Goal: Information Seeking & Learning: Learn about a topic

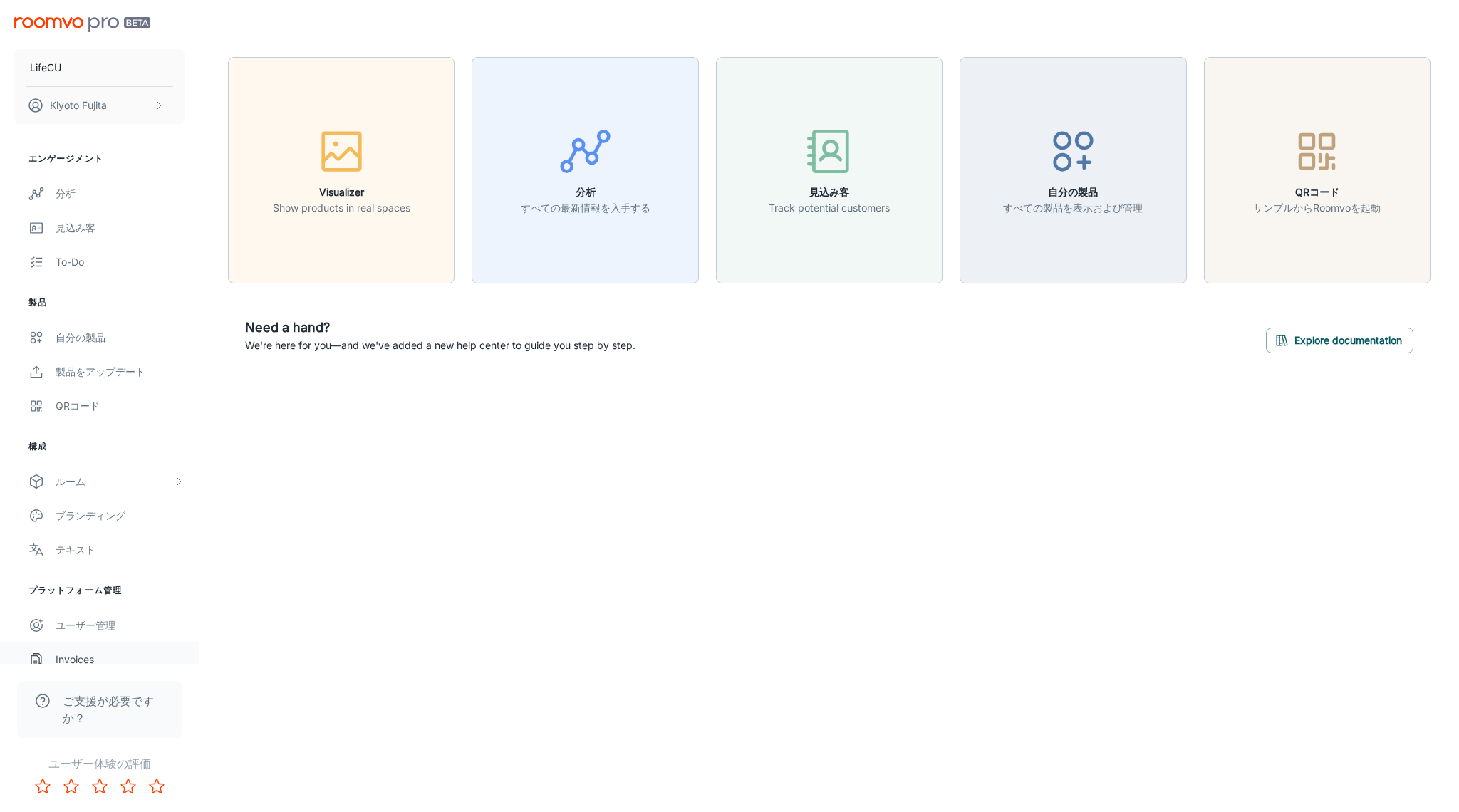
click at [90, 659] on div "Invoices" at bounding box center [120, 659] width 129 height 16
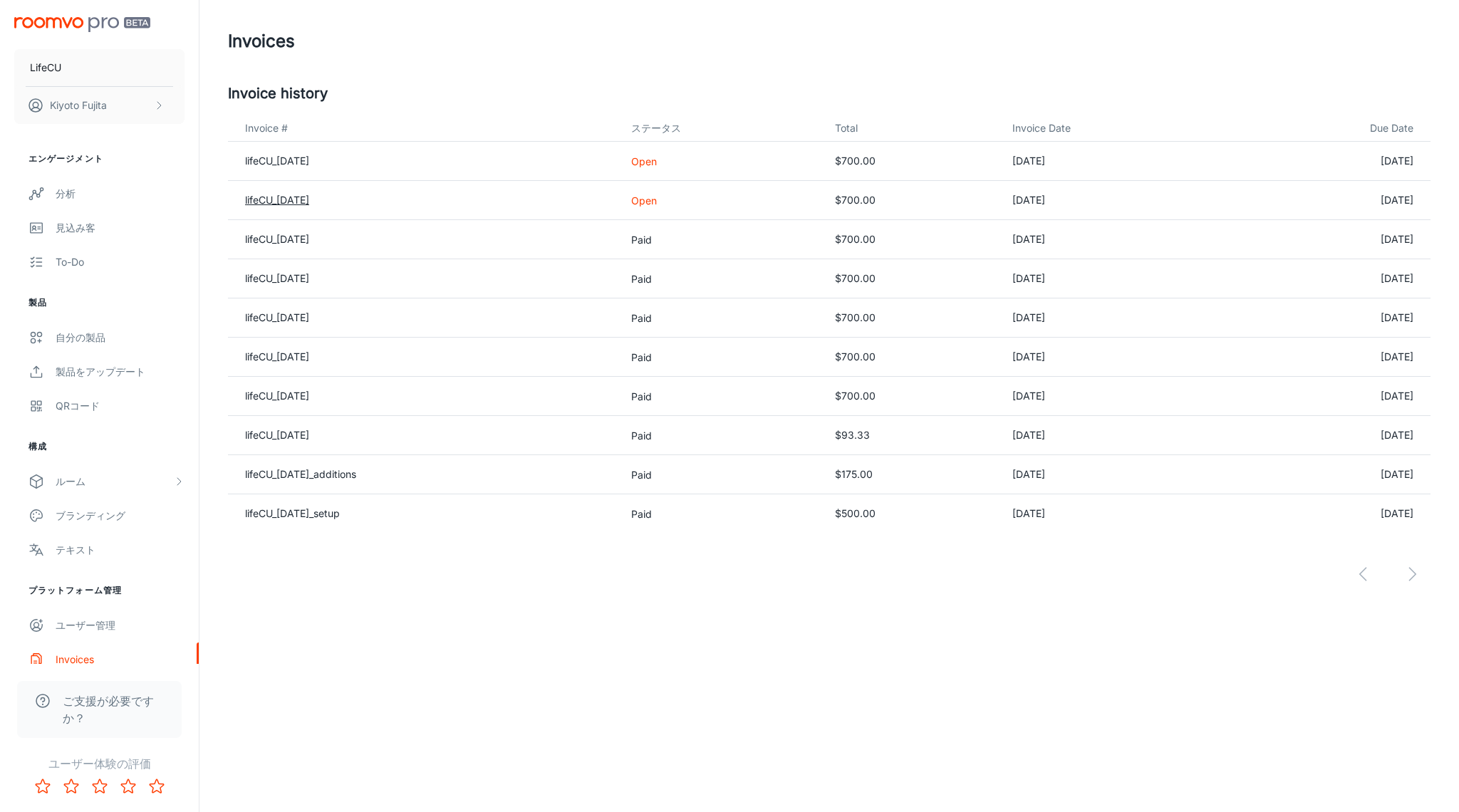
click at [294, 200] on link "lifeCU_[DATE]" at bounding box center [277, 200] width 64 height 12
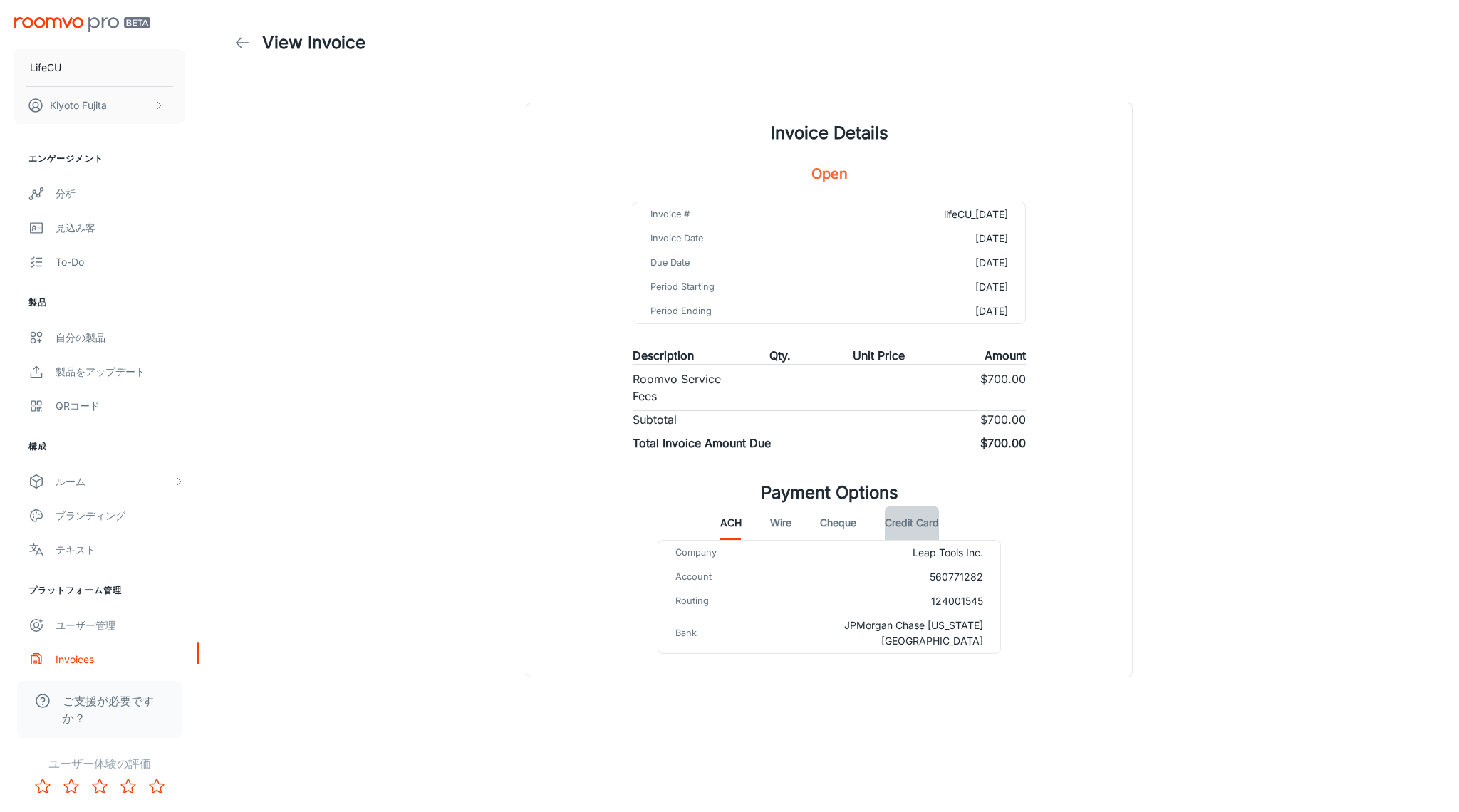
click at [908, 524] on button "Credit Card" at bounding box center [912, 523] width 54 height 34
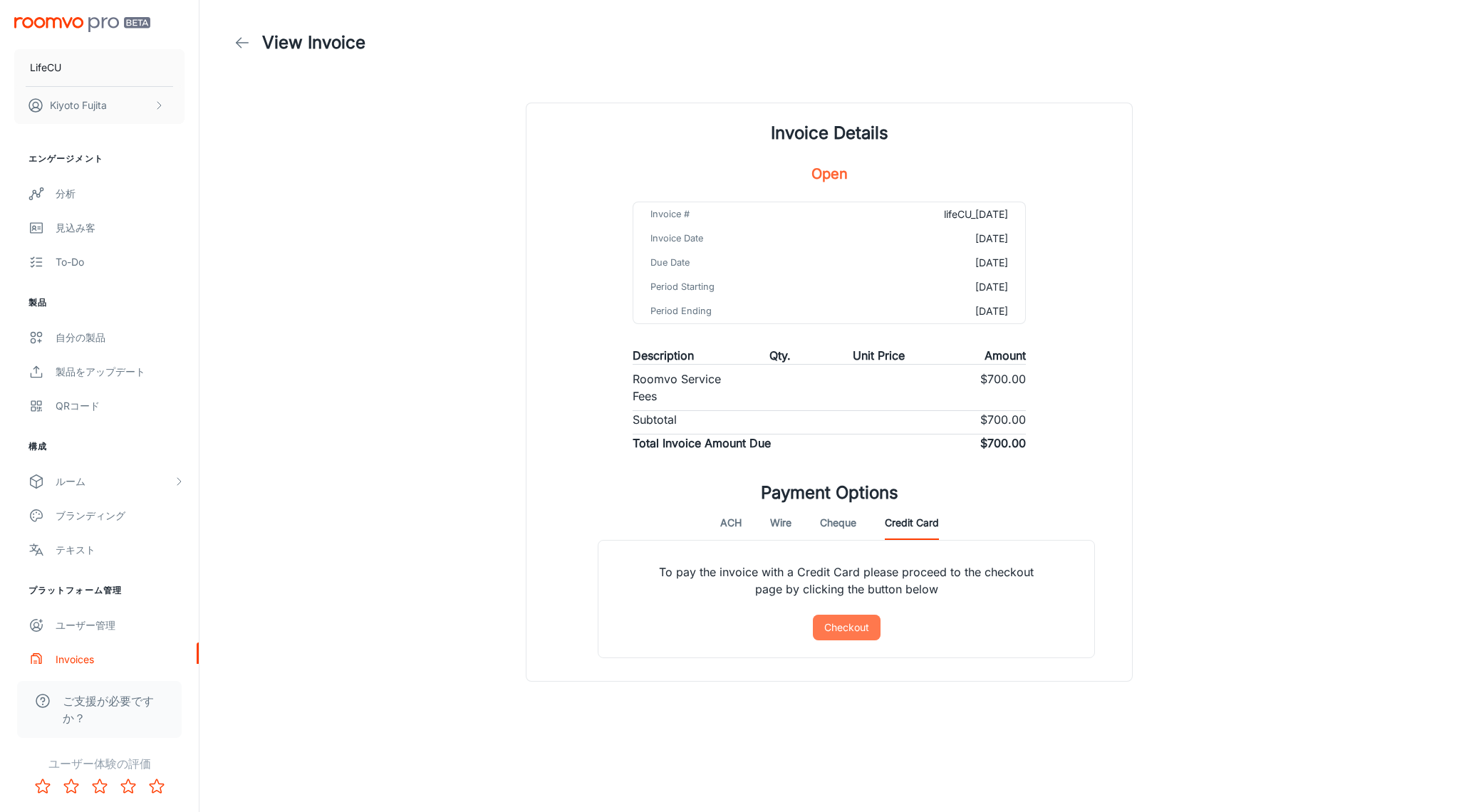
click at [847, 625] on button "Checkout" at bounding box center [847, 627] width 68 height 25
click at [915, 527] on button "Credit Card" at bounding box center [912, 523] width 54 height 34
click at [79, 658] on div "Invoices" at bounding box center [120, 659] width 129 height 16
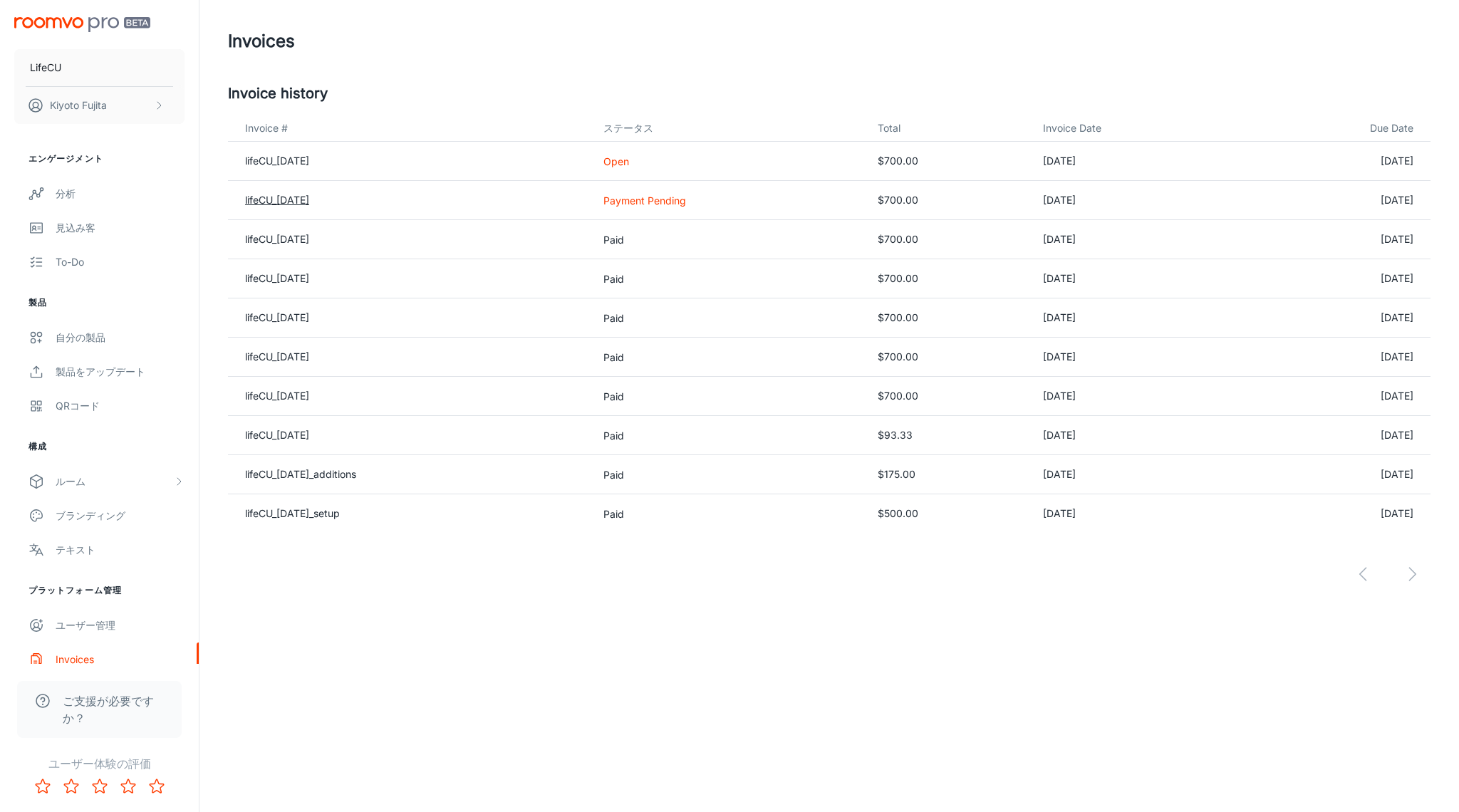
click at [309, 200] on link "lifeCU_[DATE]" at bounding box center [277, 200] width 64 height 12
click at [309, 160] on link "lifeCU_[DATE]" at bounding box center [277, 160] width 64 height 12
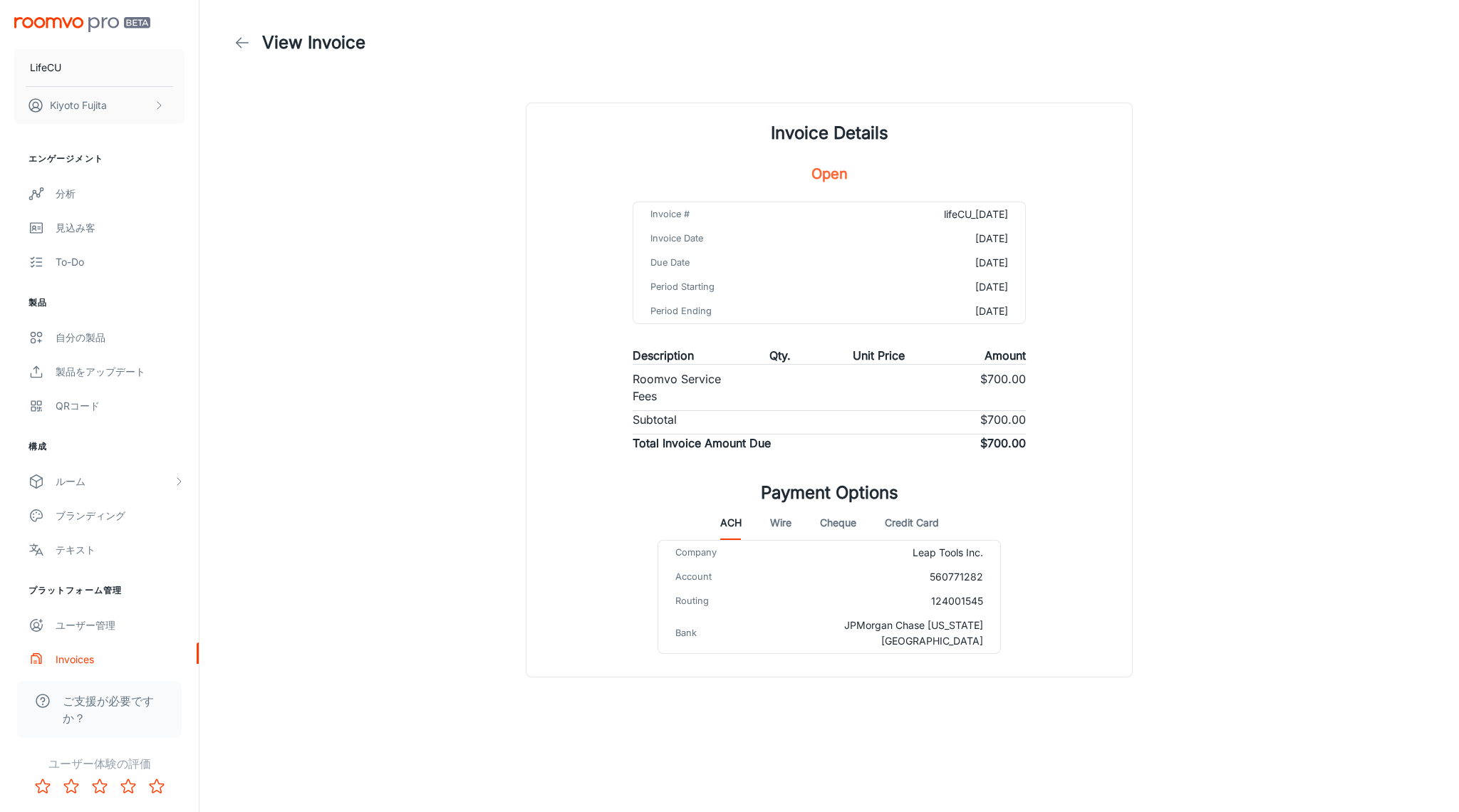
click at [910, 531] on button "Credit Card" at bounding box center [912, 523] width 54 height 34
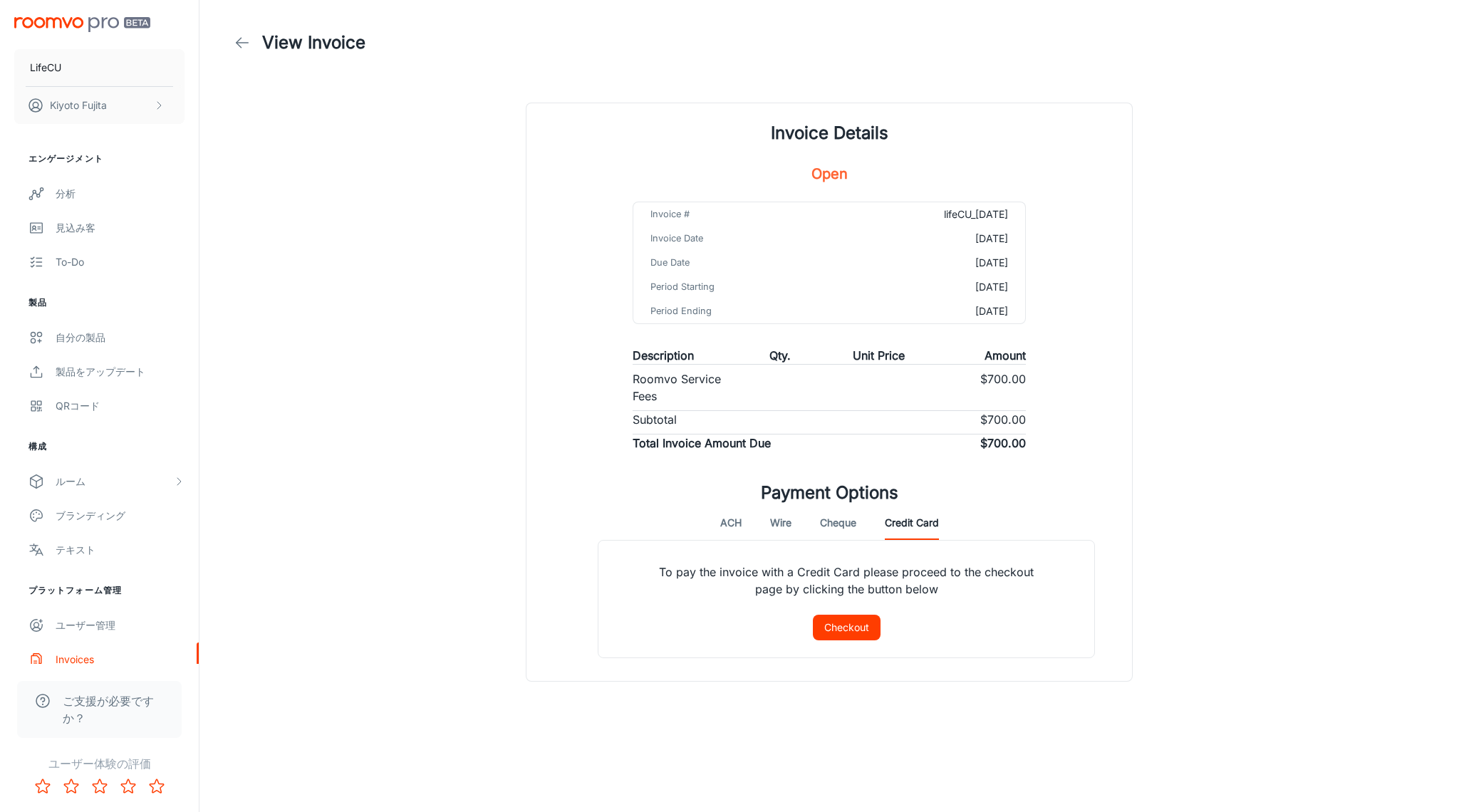
click at [840, 620] on button "Checkout" at bounding box center [847, 627] width 68 height 25
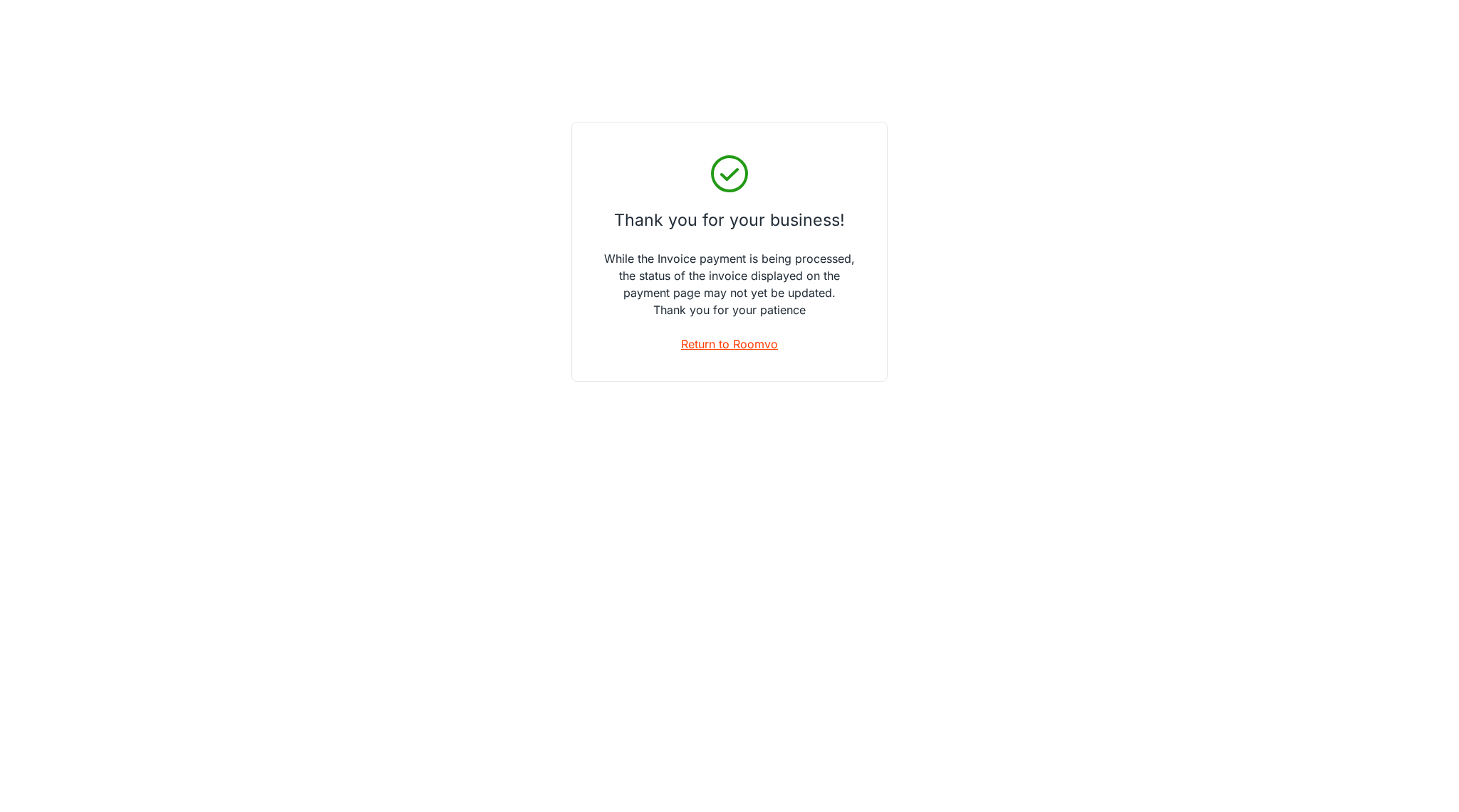
click at [734, 343] on link "Return to Roomvo" at bounding box center [730, 344] width 97 height 17
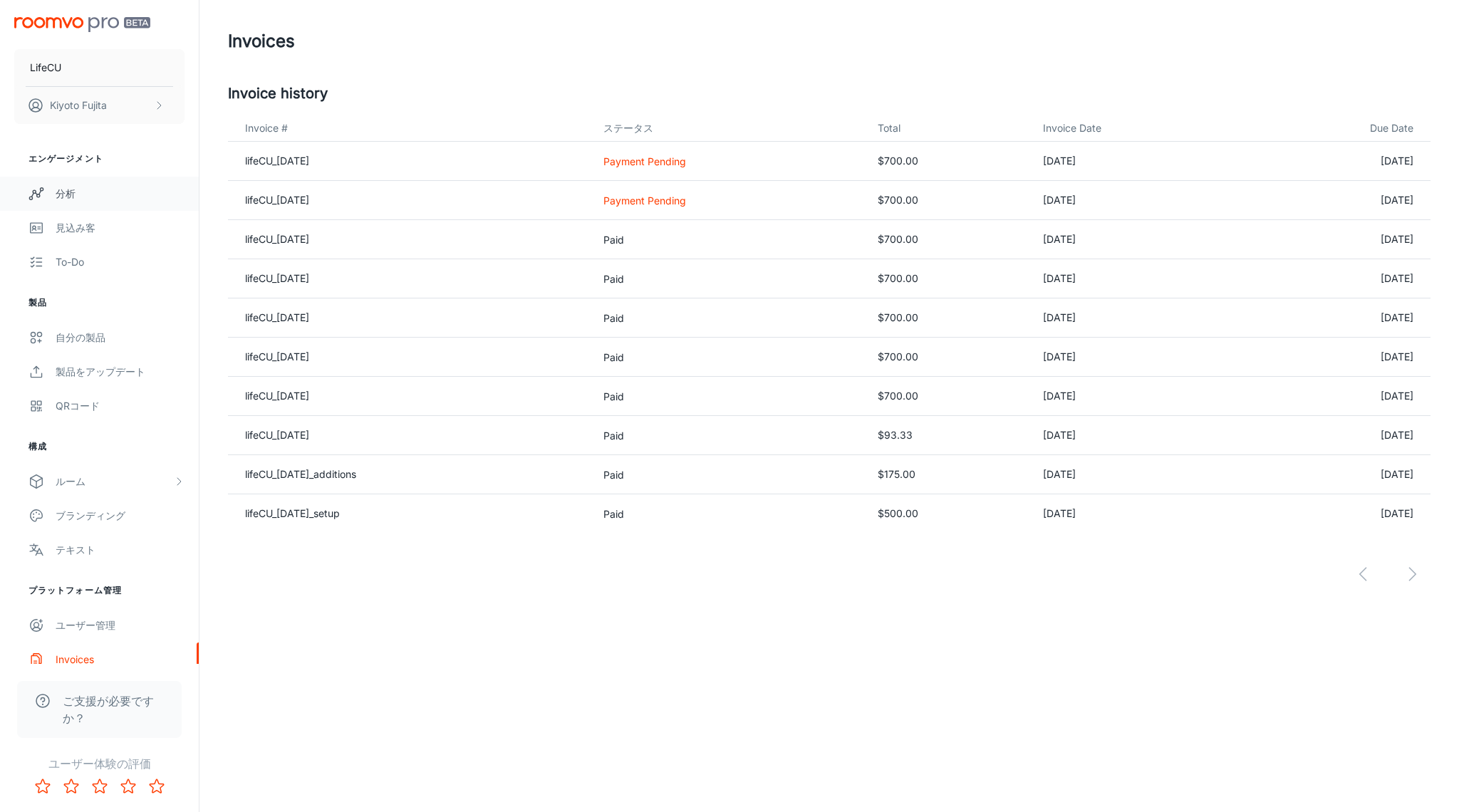
click at [74, 195] on div "分析" at bounding box center [120, 193] width 129 height 16
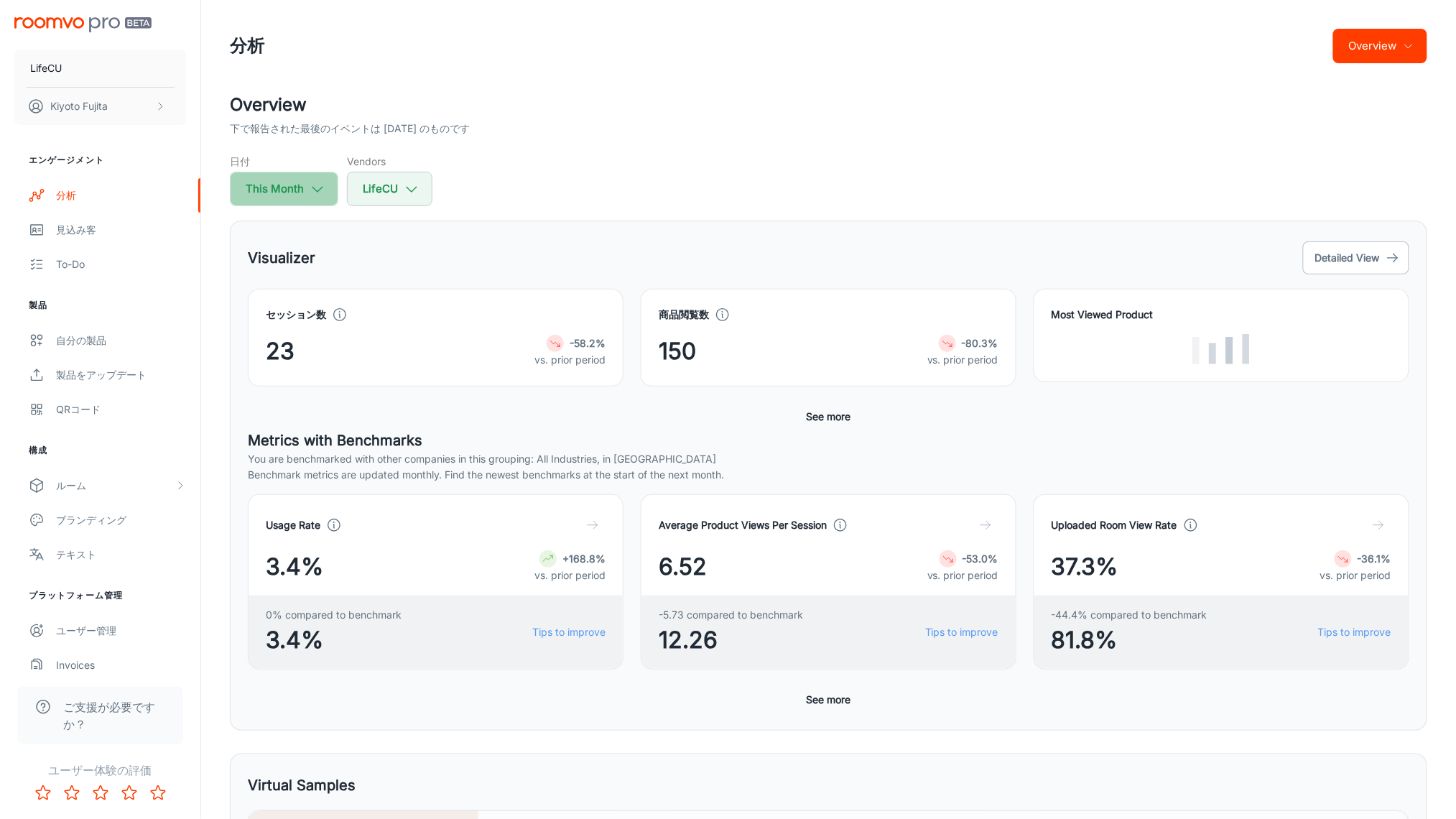
click at [307, 181] on button "This Month" at bounding box center [283, 189] width 108 height 35
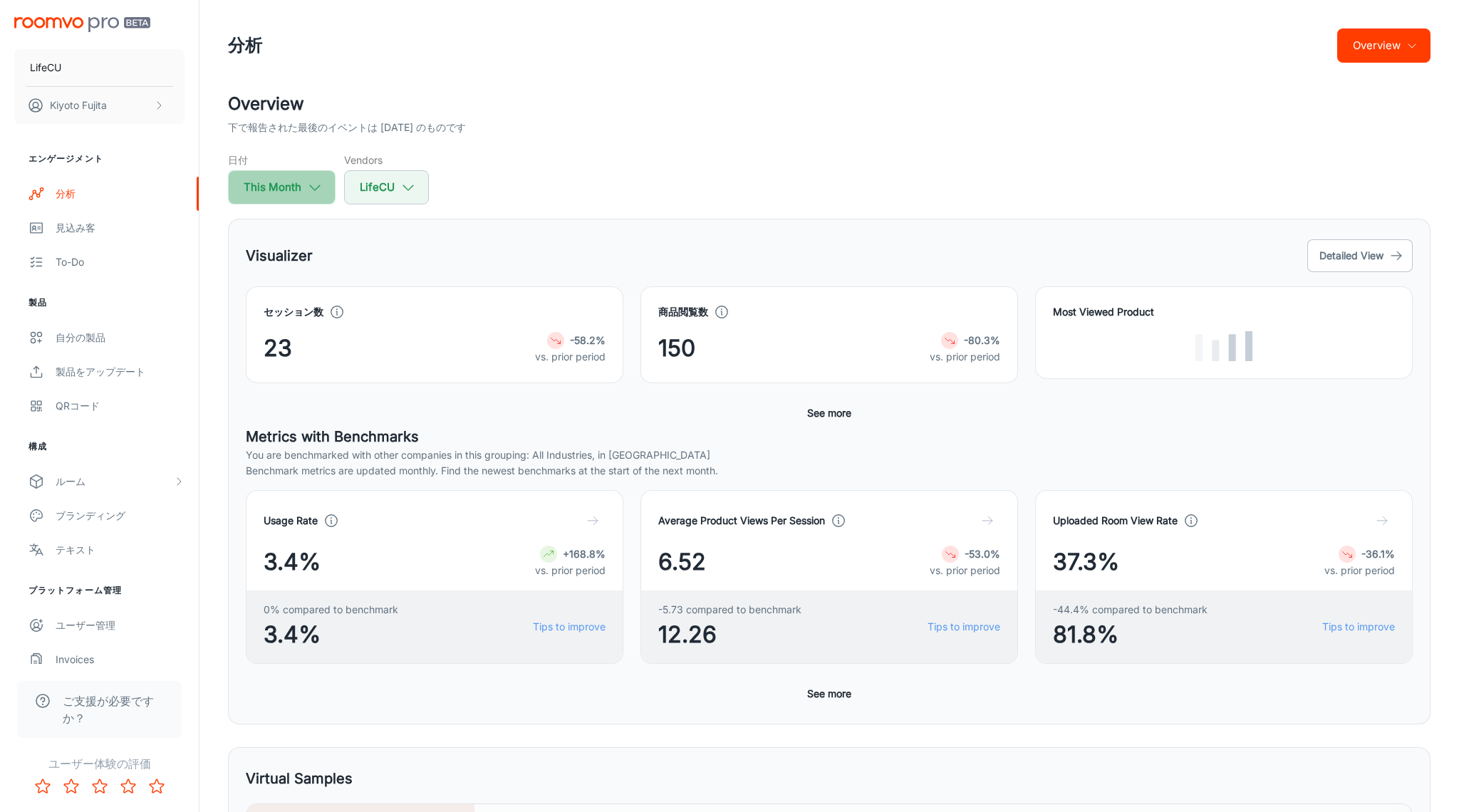
select select "7"
select select "[DATE]"
select select "7"
select select "[DATE]"
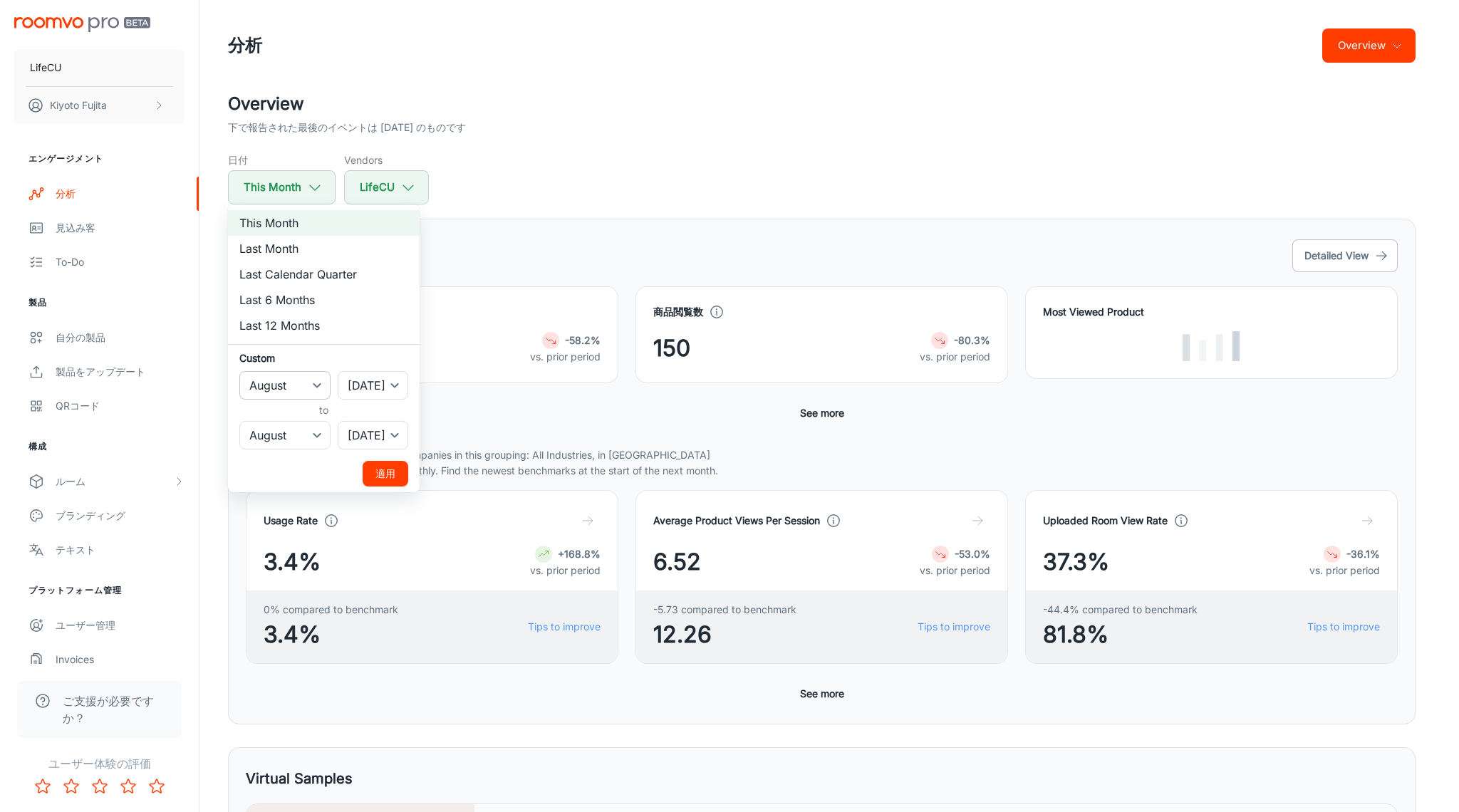
click at [298, 381] on select "January February March April May June July August September October November De…" at bounding box center [284, 385] width 91 height 29
click at [239, 371] on select "January February March April May June July August September October November De…" at bounding box center [284, 385] width 91 height 29
click at [283, 383] on select "January February March April May June July August September October November De…" at bounding box center [284, 385] width 91 height 29
select select "5"
click at [239, 371] on select "January February March April May June July August September October November De…" at bounding box center [284, 385] width 91 height 29
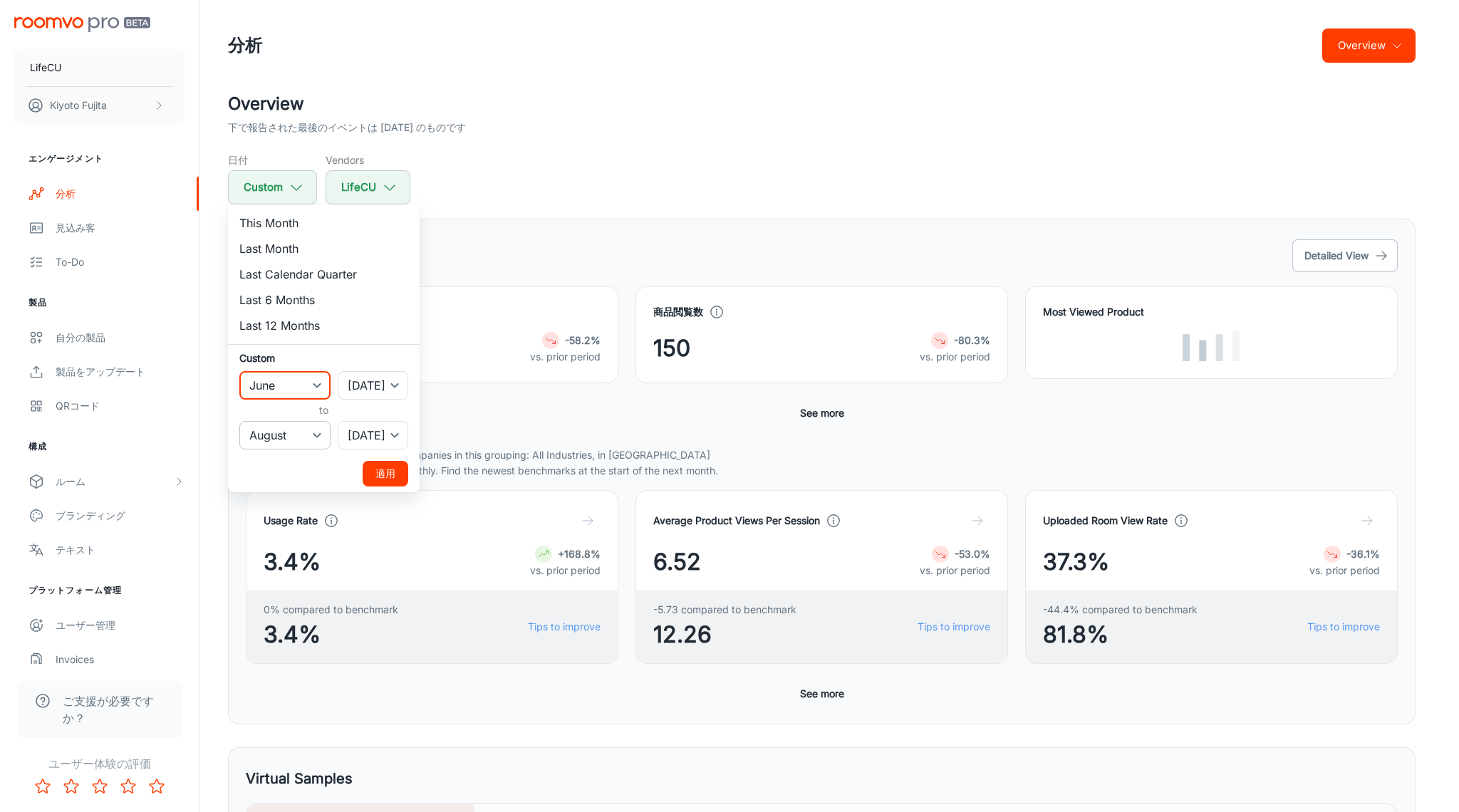
click at [285, 438] on select "January February March April May June July August September October November De…" at bounding box center [284, 435] width 91 height 29
select select "6"
click at [239, 421] on select "January February March April May June July August September October November De…" at bounding box center [284, 435] width 91 height 29
click at [365, 474] on button "適用" at bounding box center [386, 473] width 46 height 25
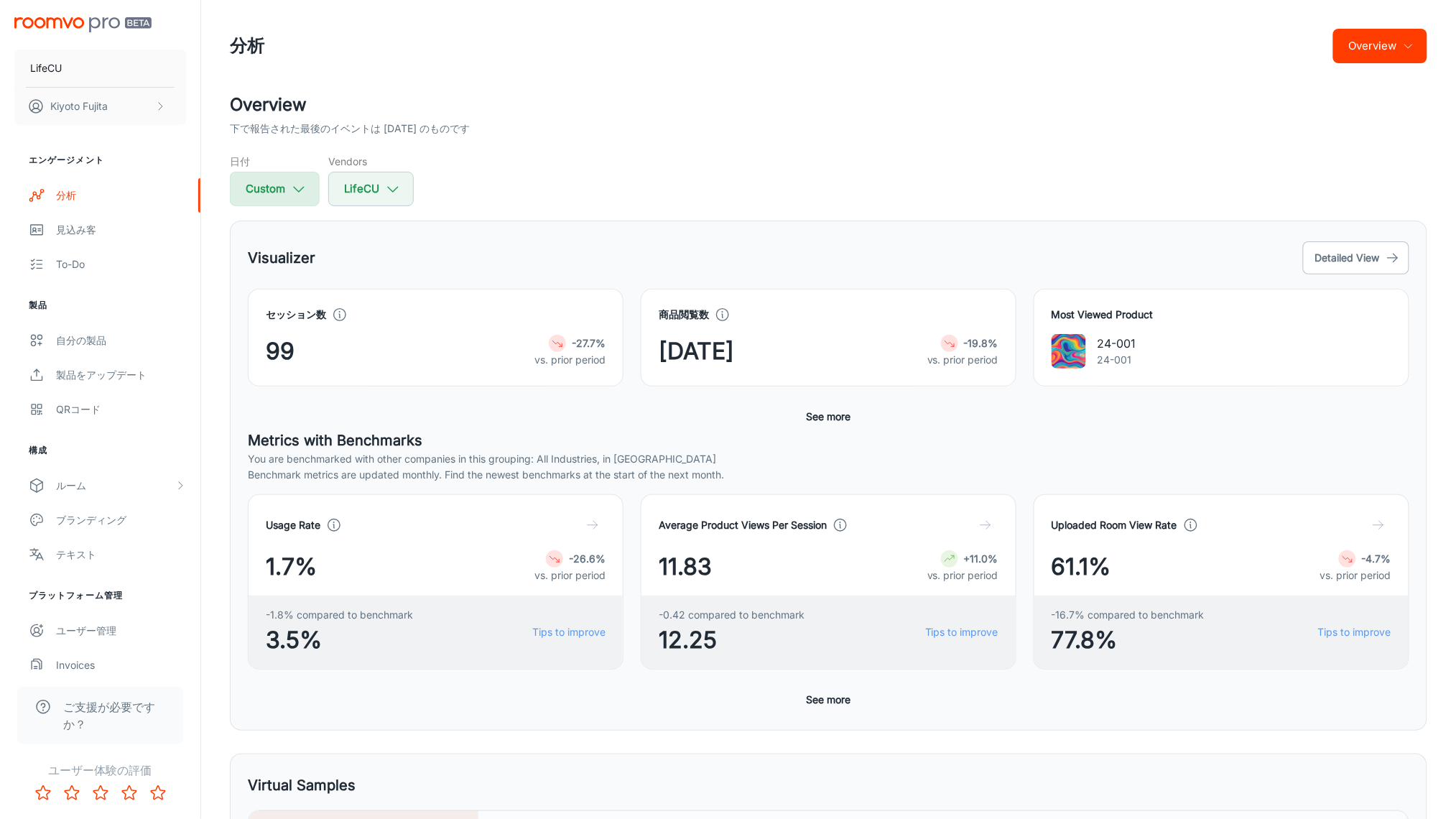
click at [265, 190] on button "Custom" at bounding box center [274, 189] width 90 height 35
select select "5"
select select "[DATE]"
select select "6"
select select "[DATE]"
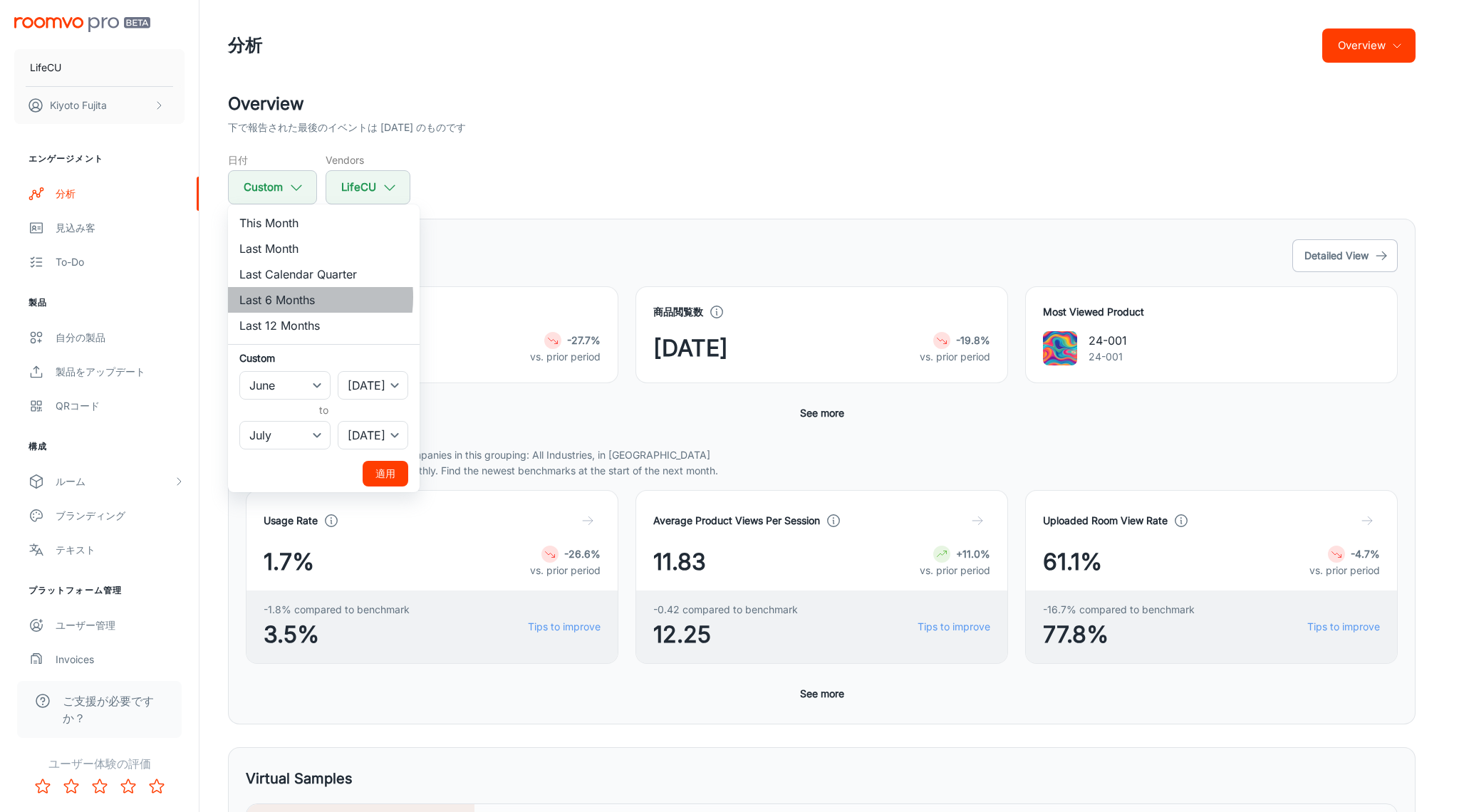
click at [278, 297] on li "Last 6 Months" at bounding box center [323, 300] width 192 height 25
select select "1"
click at [367, 467] on button "適用" at bounding box center [386, 473] width 46 height 25
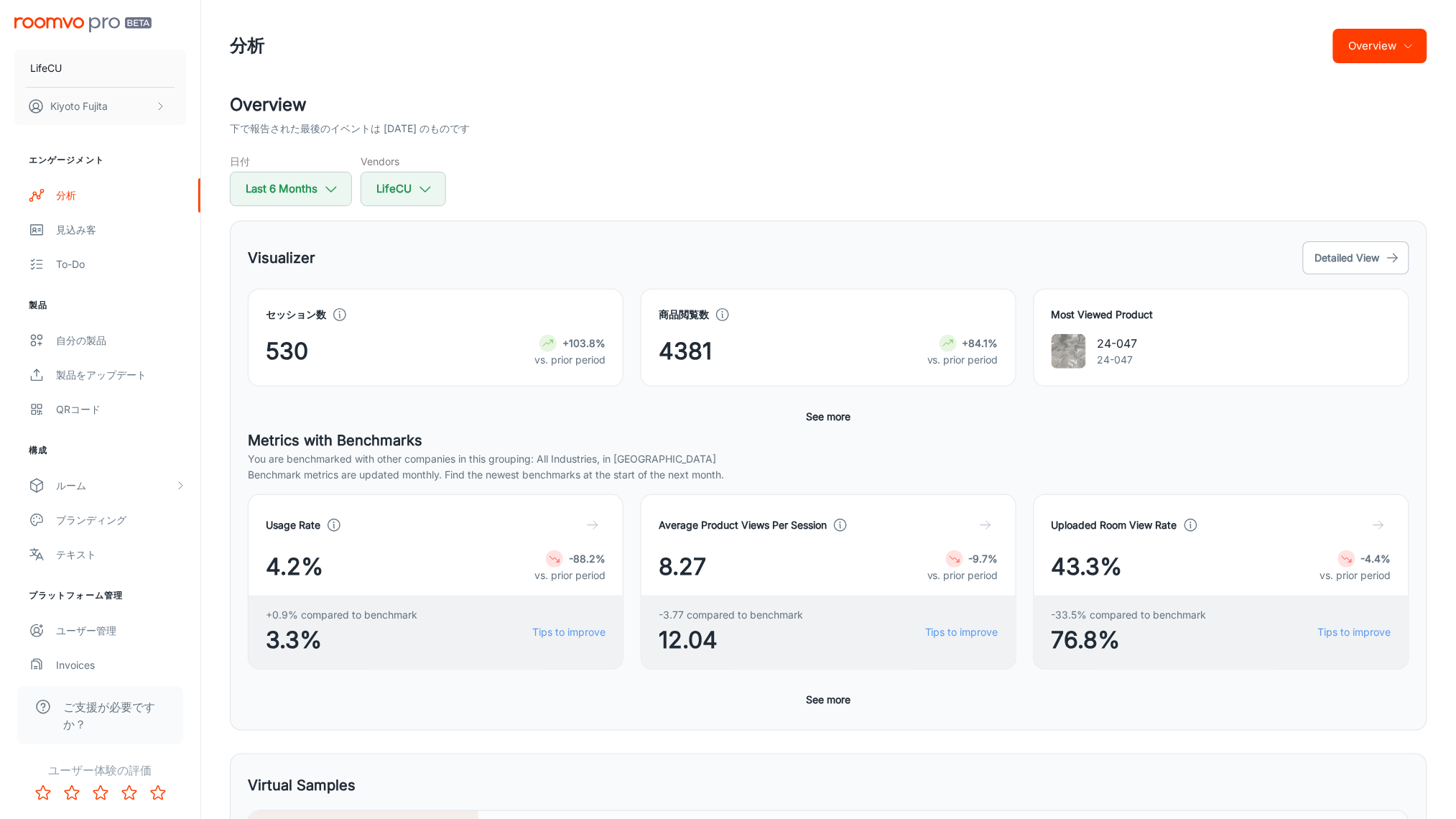
click at [1112, 124] on div "下で報告された最後のイベントは [DATE] のものです" at bounding box center [828, 128] width 1197 height 16
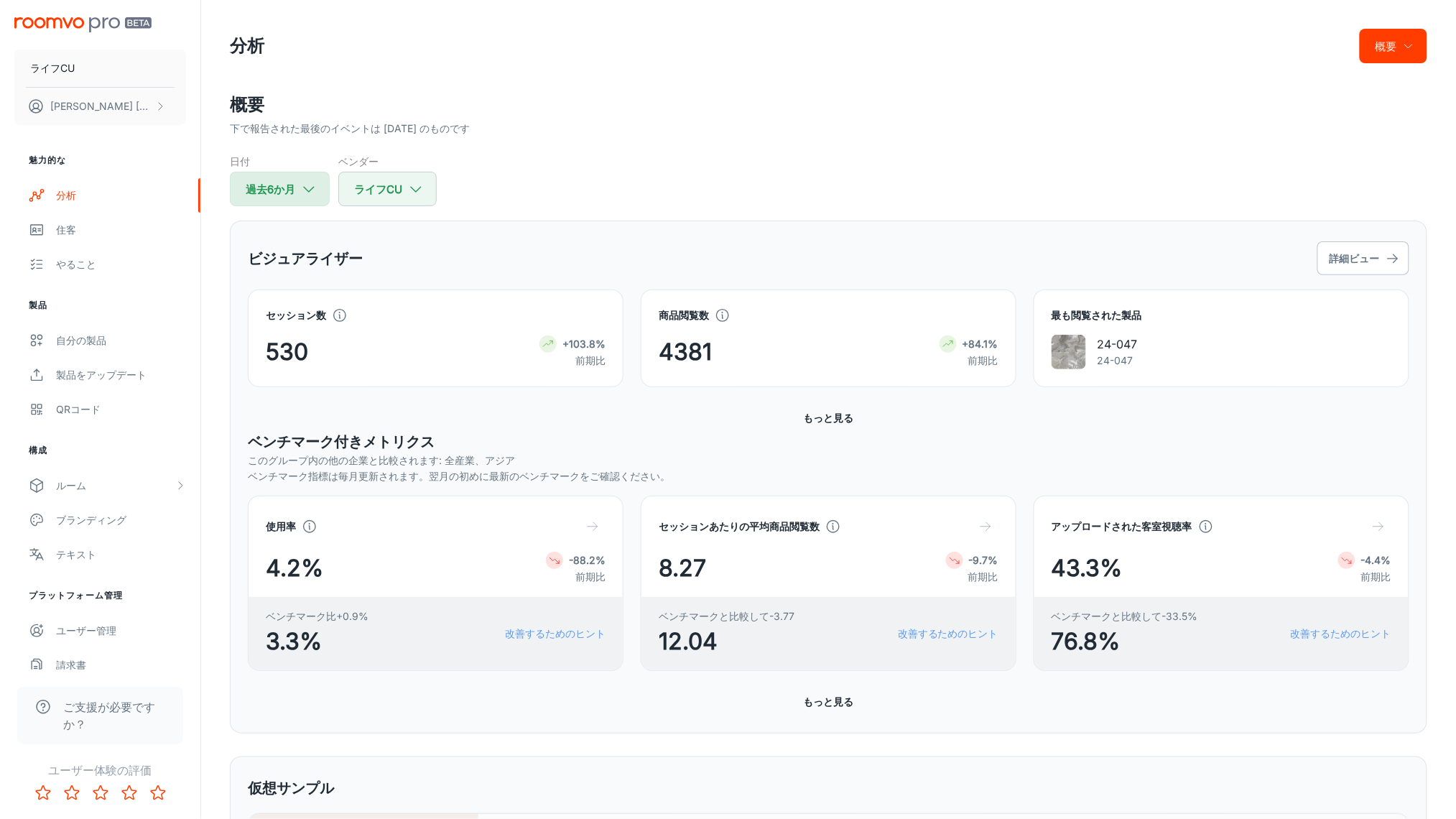
click at [266, 185] on font "過去6か月" at bounding box center [271, 189] width 50 height 14
select select "1"
select select "[DATE]"
select select "6"
select select "[DATE]"
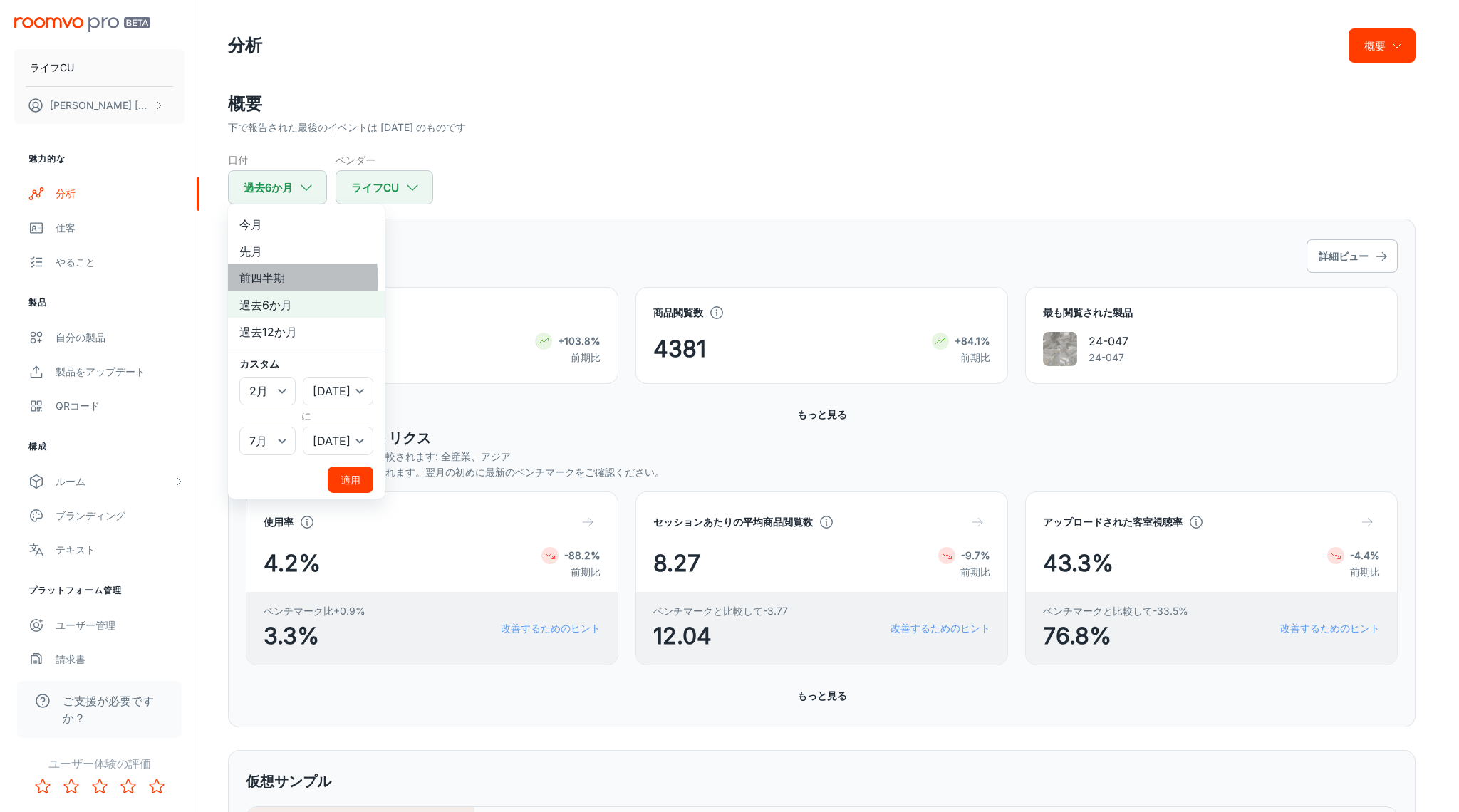
click at [257, 280] on font "前四半期" at bounding box center [262, 277] width 46 height 14
select select "3"
select select "5"
click at [332, 467] on button "適用" at bounding box center [350, 480] width 46 height 26
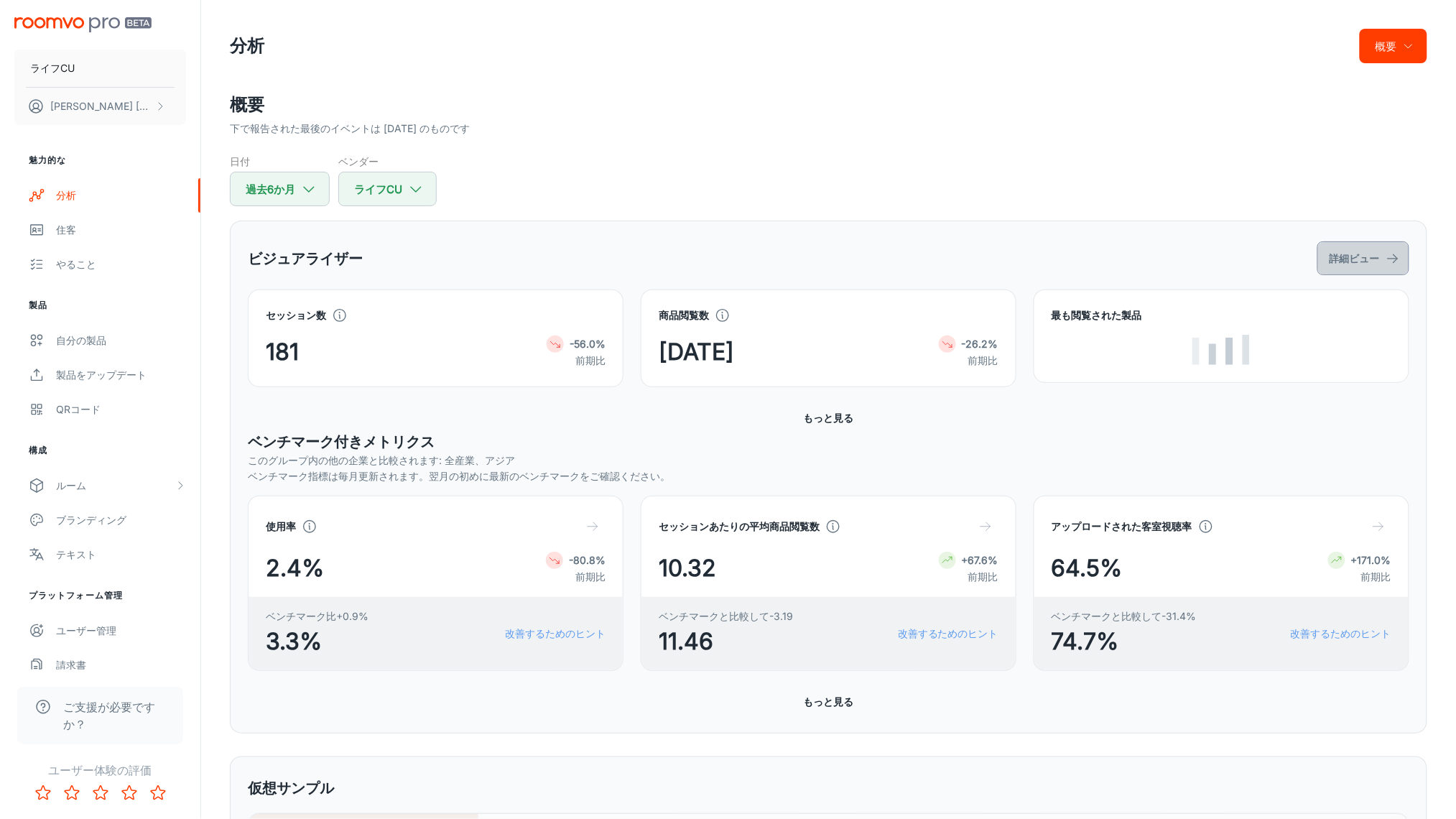
click at [1335, 253] on font "詳細ビュー" at bounding box center [1354, 258] width 50 height 12
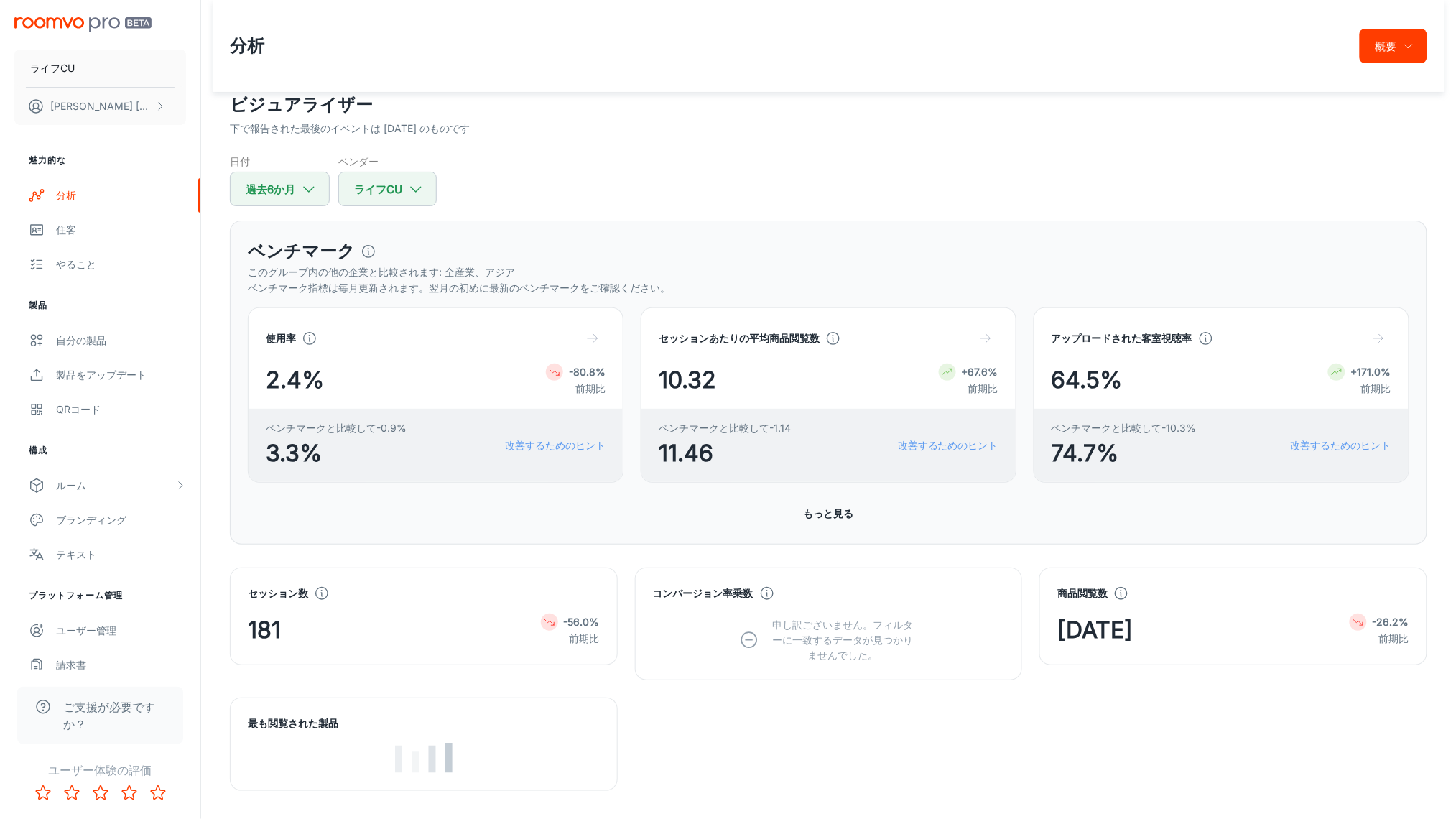
scroll to position [638, 0]
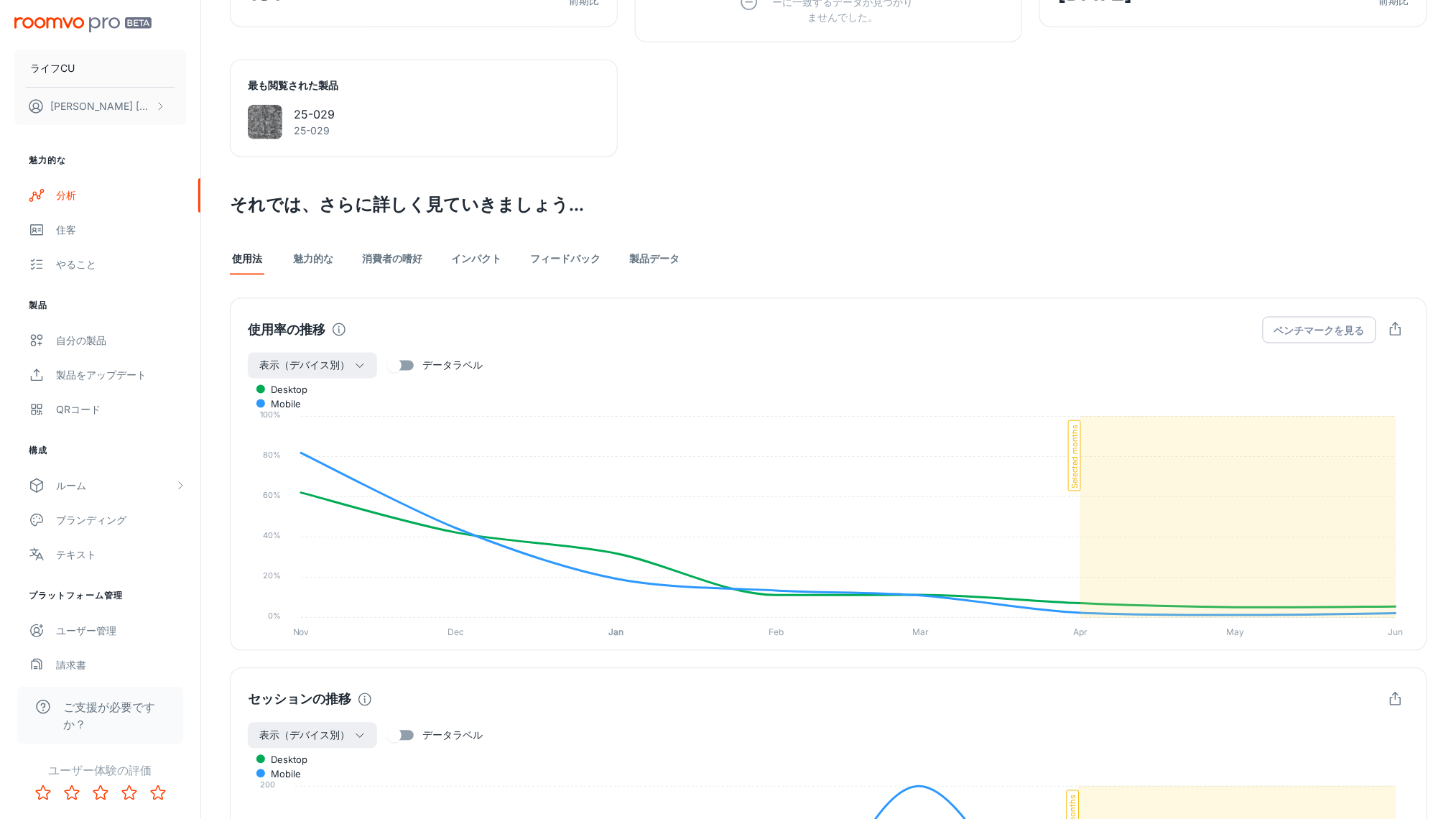
click at [811, 763] on div "desktop mobile" at bounding box center [829, 767] width 1162 height 31
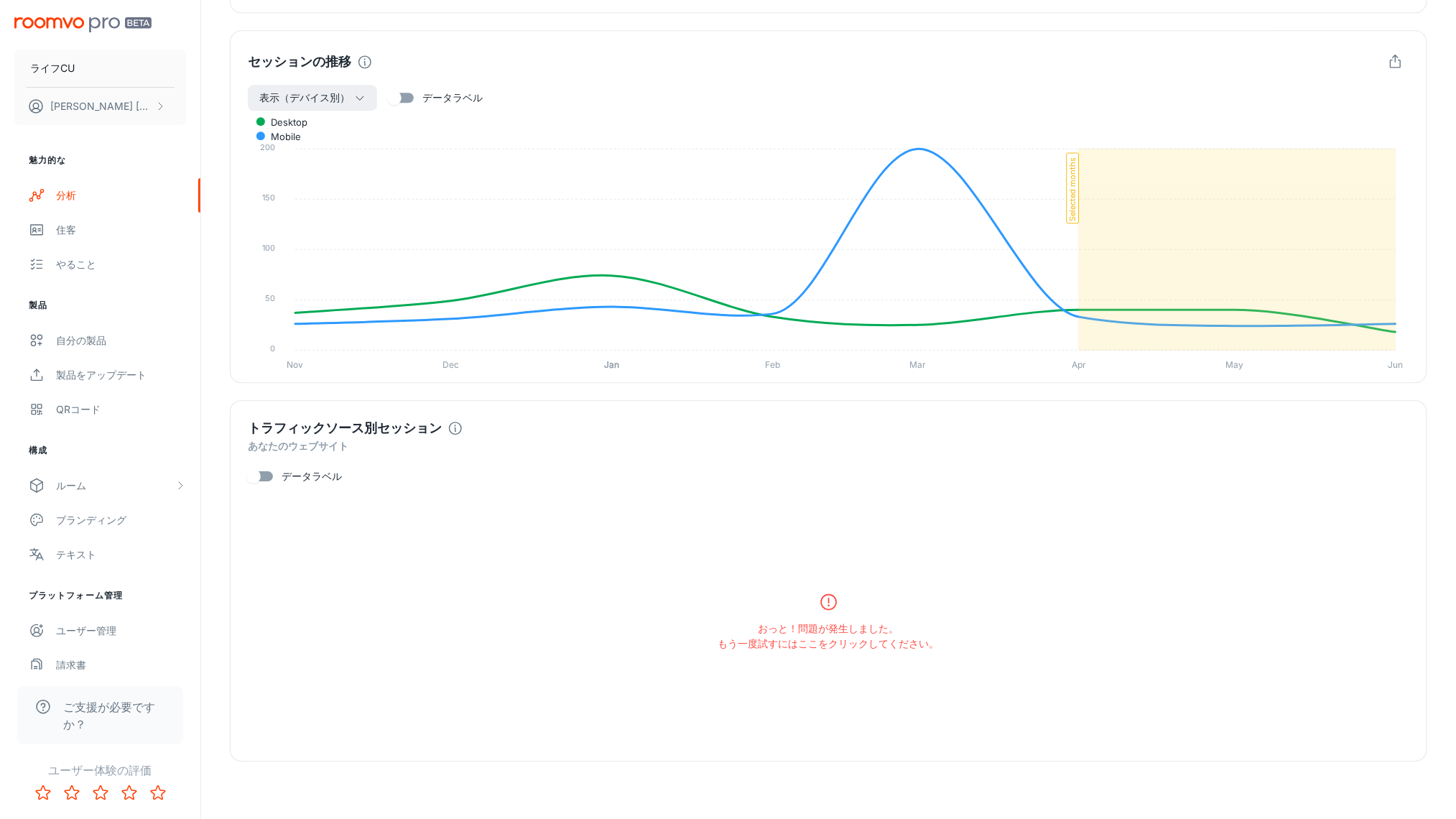
click at [834, 592] on icon at bounding box center [829, 602] width 20 height 20
click at [825, 598] on icon at bounding box center [829, 602] width 20 height 20
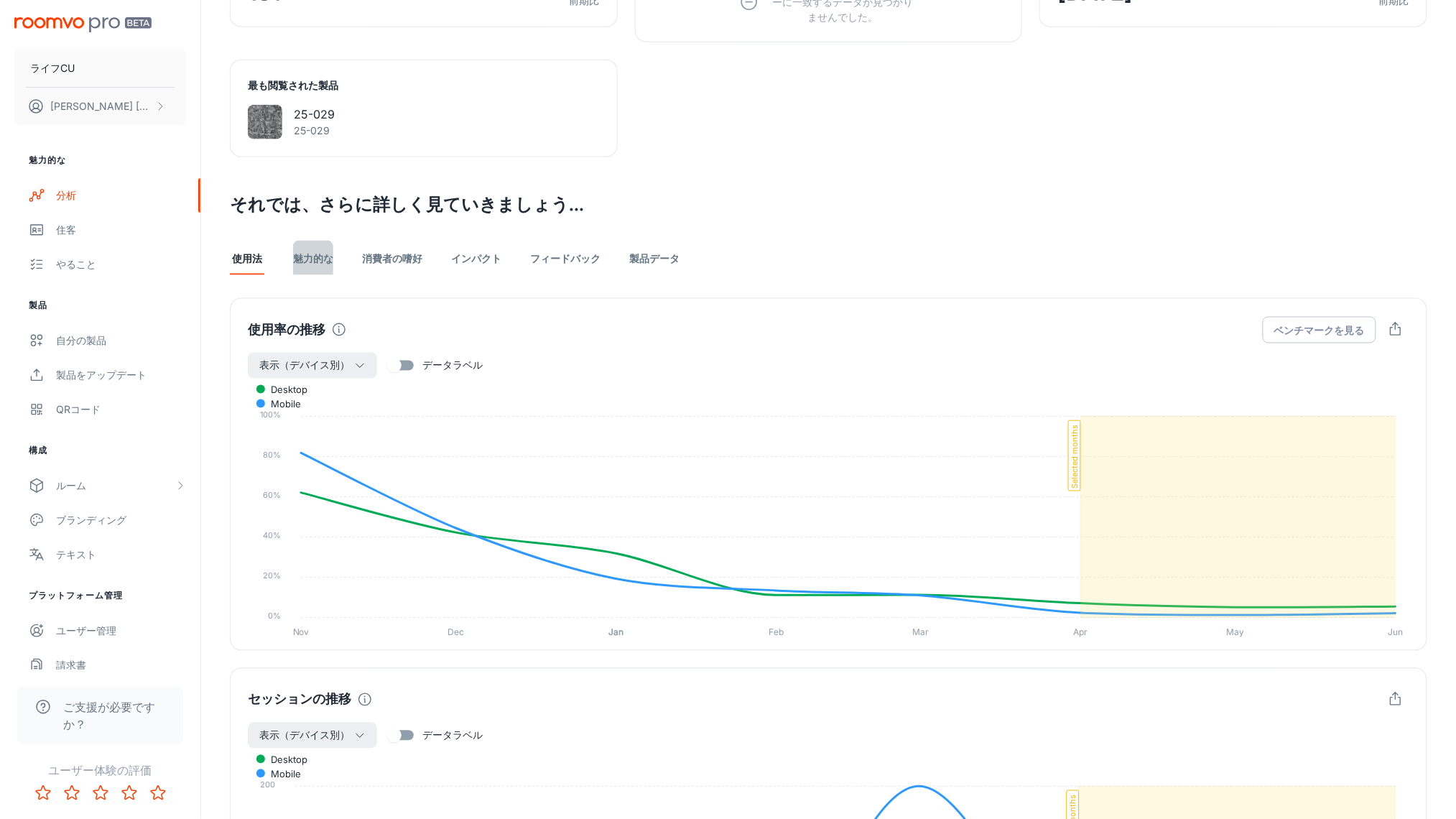
click at [311, 258] on font "魅力的な" at bounding box center [313, 258] width 40 height 12
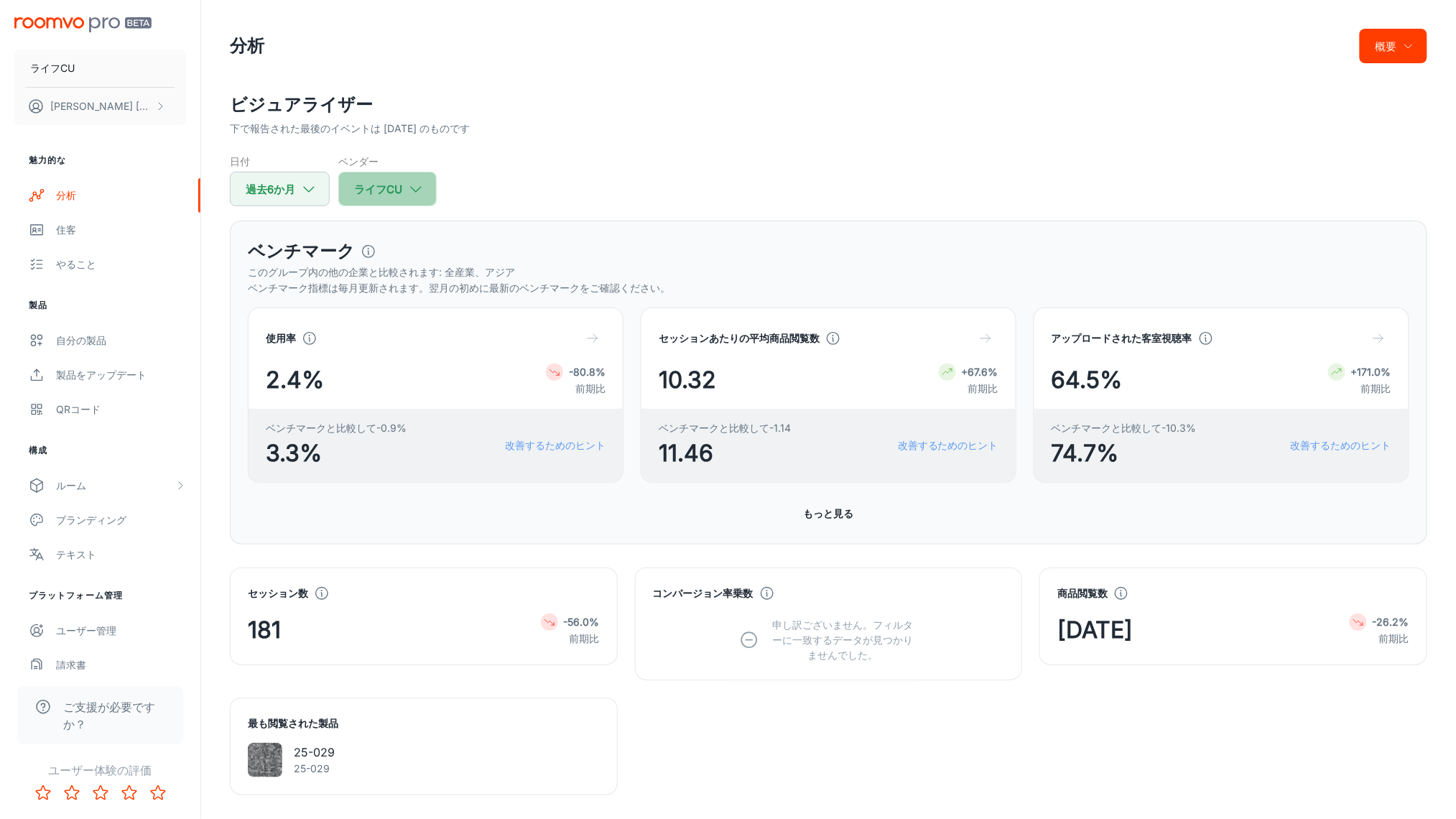
click at [371, 182] on font "ライフCU" at bounding box center [378, 189] width 48 height 14
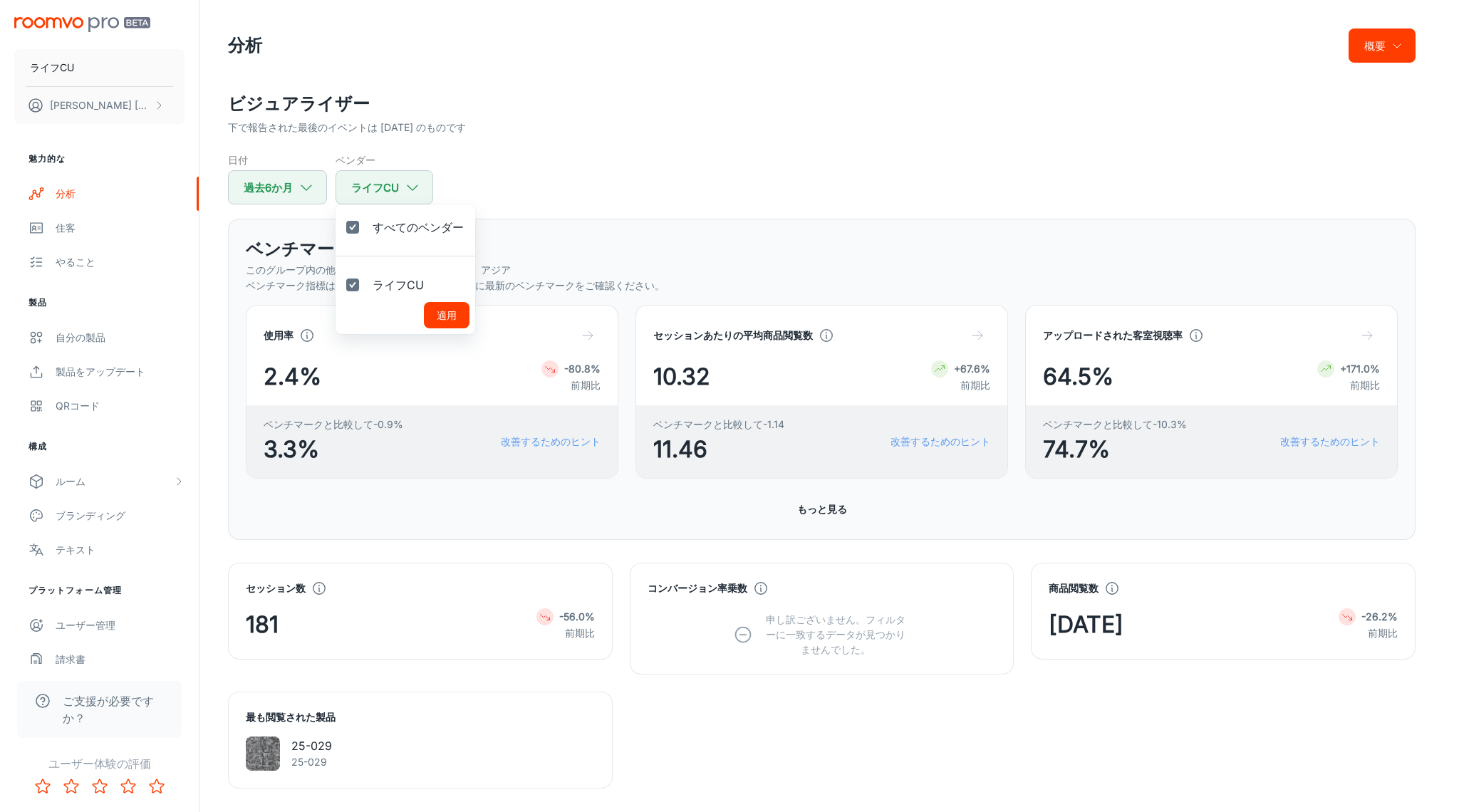
click at [581, 178] on div at bounding box center [730, 406] width 1459 height 812
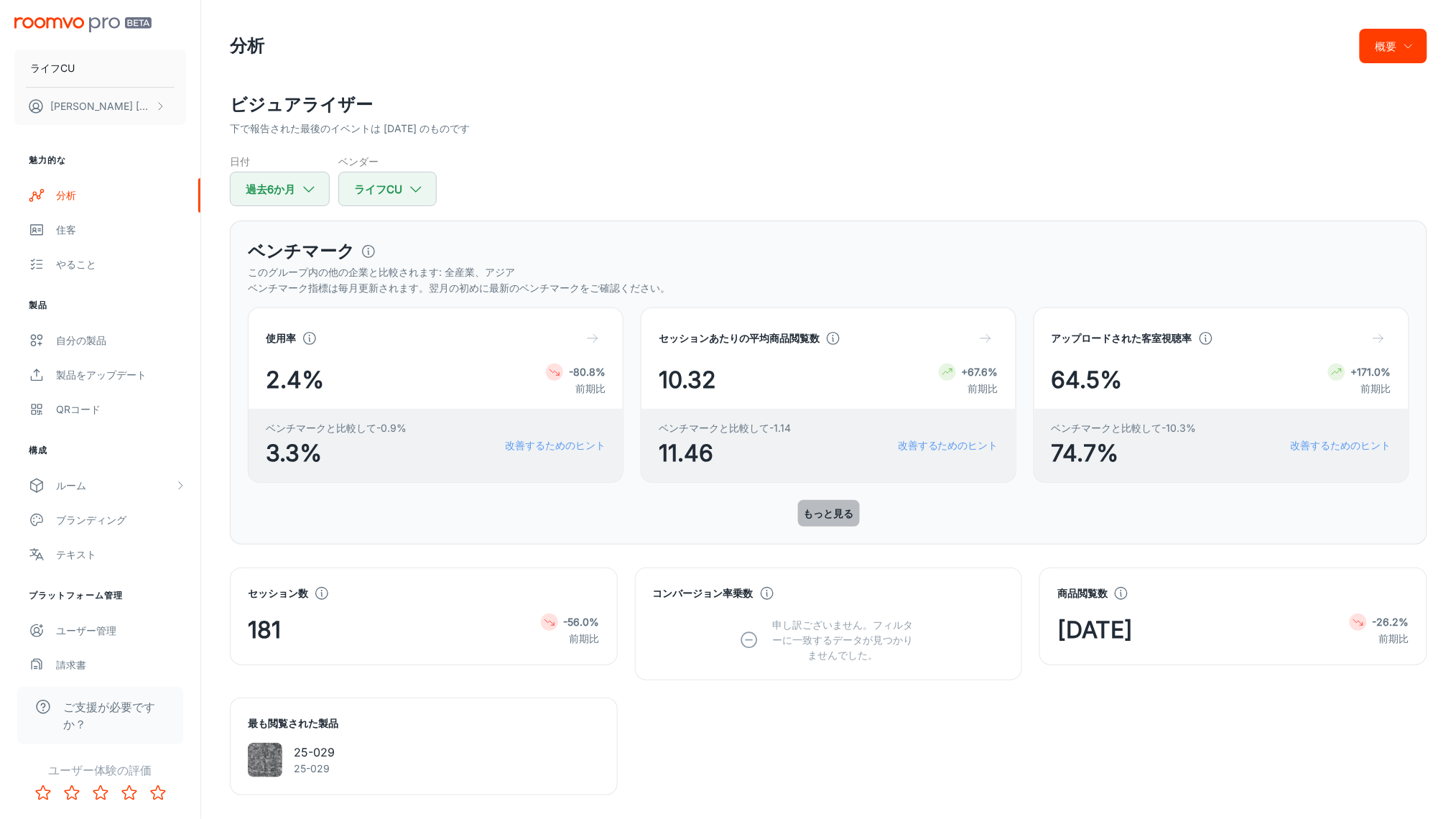
click at [826, 510] on font "もっと見る" at bounding box center [829, 513] width 50 height 12
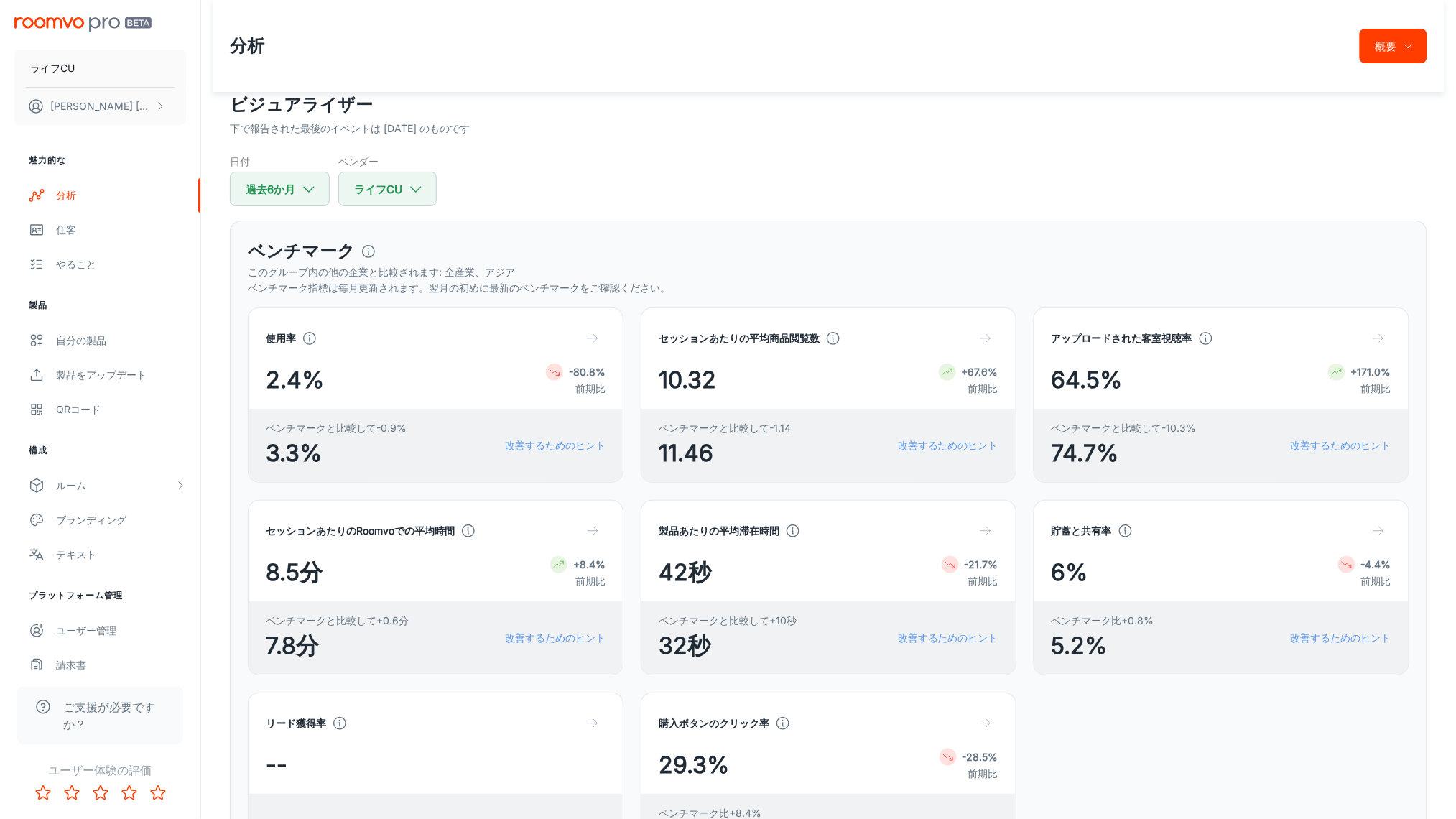
scroll to position [638, 0]
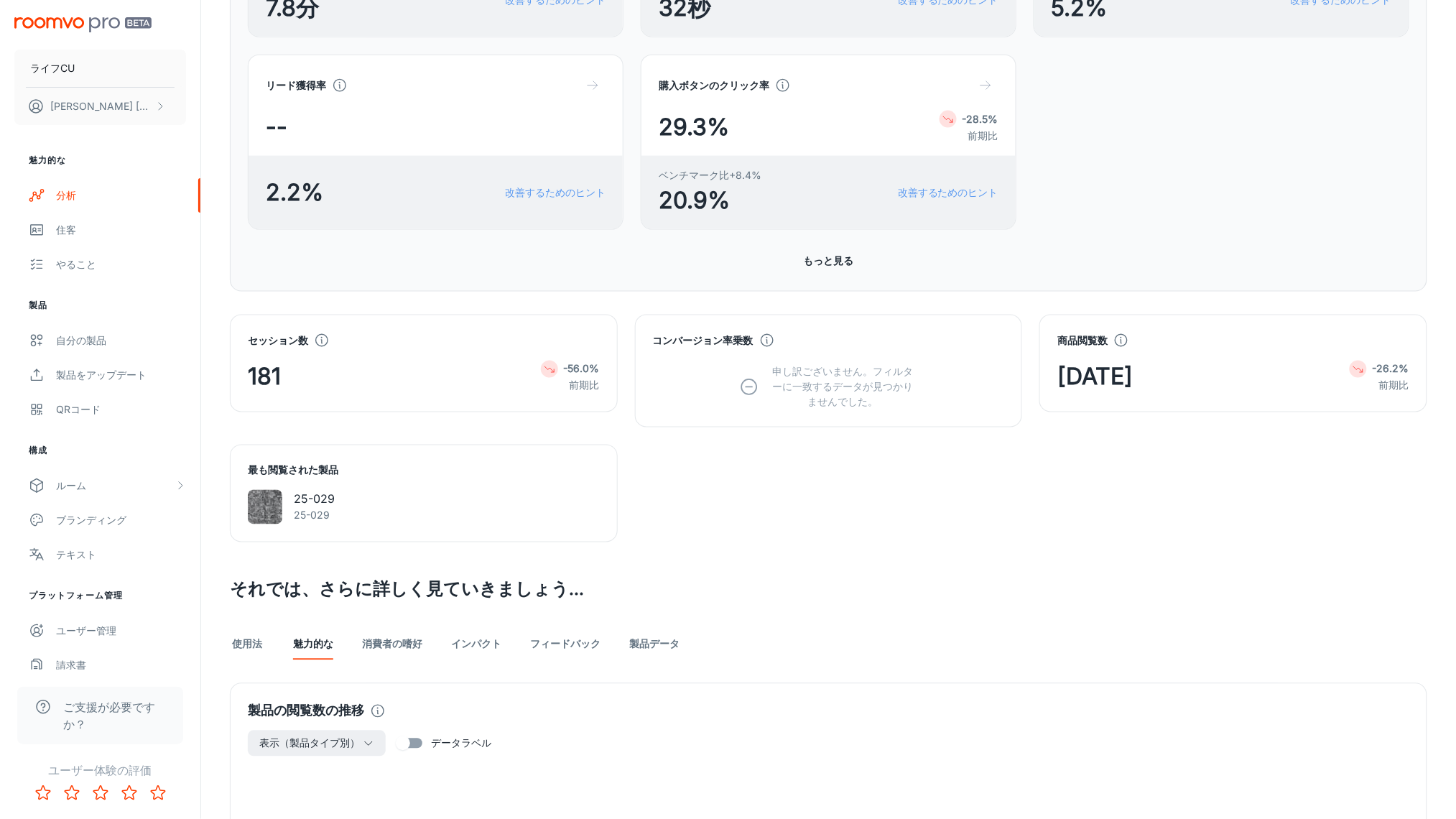
click at [370, 628] on link "消費者の嗜好" at bounding box center [392, 643] width 60 height 35
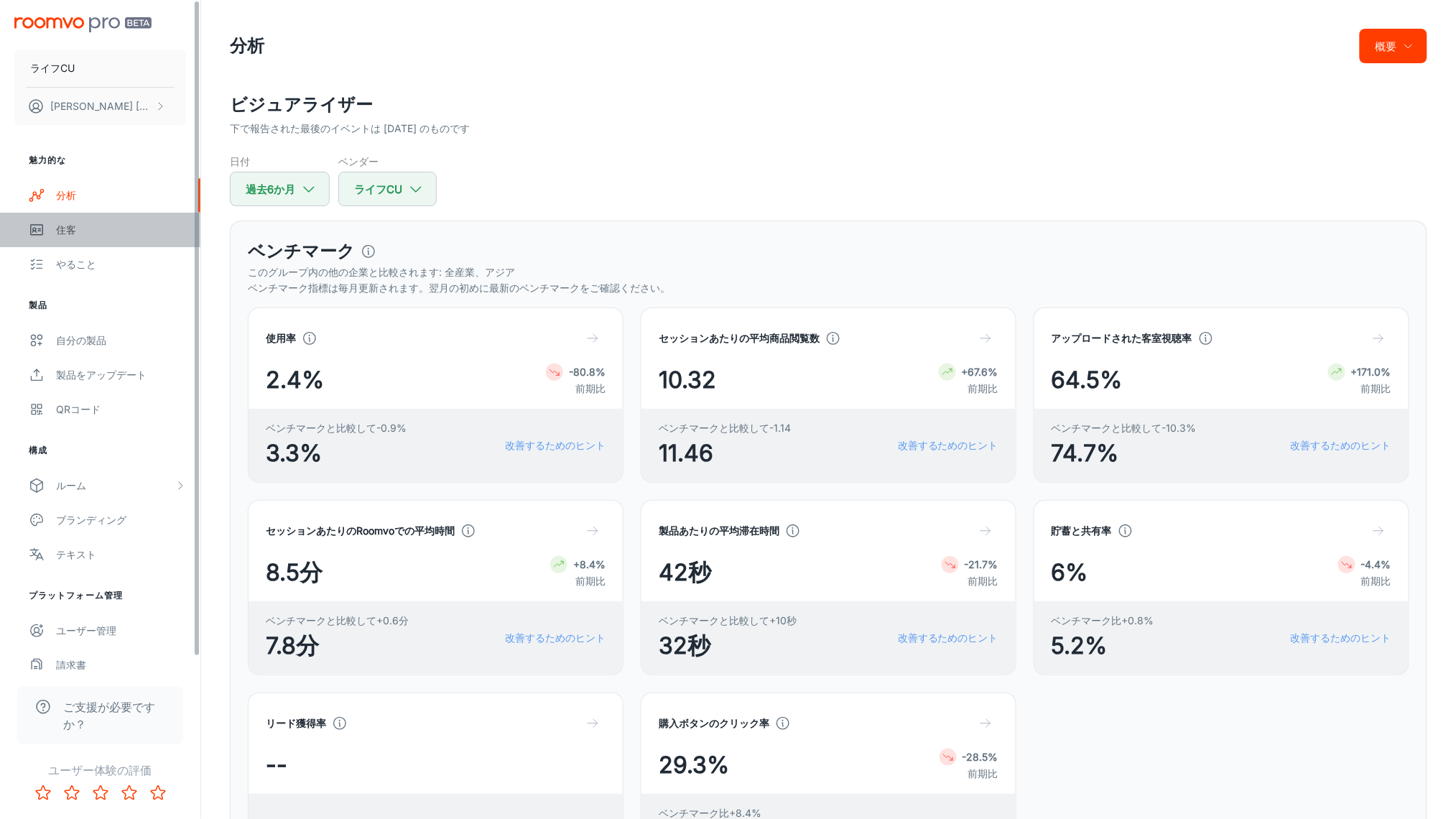
click at [147, 230] on div "住客" at bounding box center [121, 230] width 130 height 16
